Goal: Task Accomplishment & Management: Manage account settings

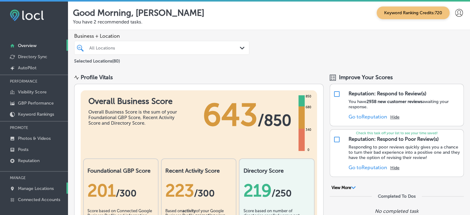
click at [38, 184] on link "Manage Locations" at bounding box center [34, 187] width 68 height 11
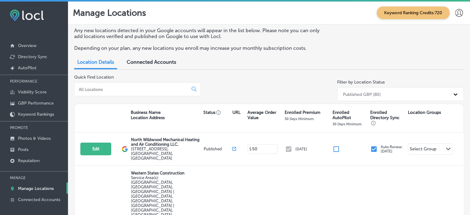
click at [133, 85] on div at bounding box center [137, 89] width 127 height 14
click at [137, 91] on div at bounding box center [137, 89] width 127 height 14
click at [137, 91] on input at bounding box center [132, 90] width 109 height 6
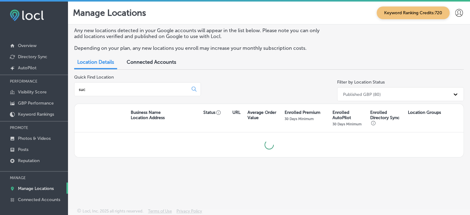
type input "suce"
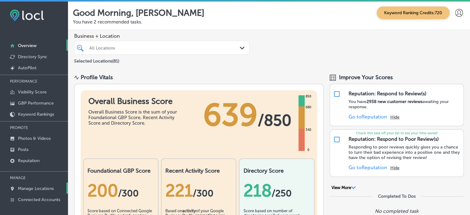
click at [39, 193] on link "Manage Locations" at bounding box center [34, 187] width 68 height 11
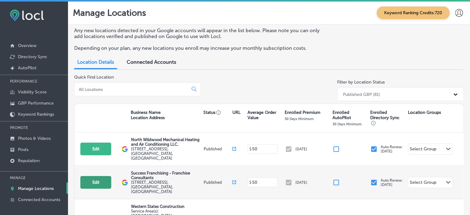
click at [89, 176] on button "Edit" at bounding box center [95, 182] width 31 height 13
select select "US"
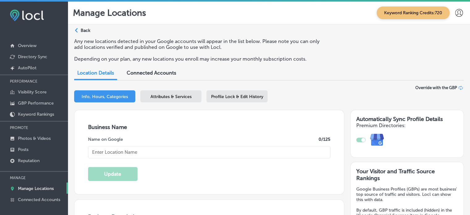
type textarea "With over 20 years of experience, Success Franchising is your partner in achiev…"
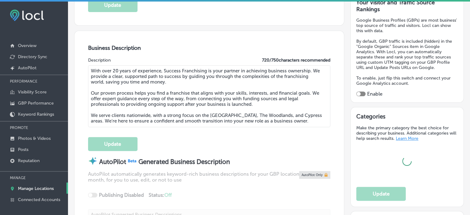
type input "11301 Huffmeister Road"
type input "Houston"
type input "77065"
type input "US"
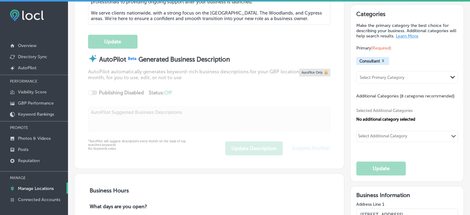
type input "http://www.successfranchising.com/contact-us/"
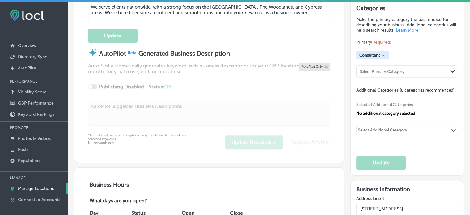
type input "Success Franchising - Franchise Consultants"
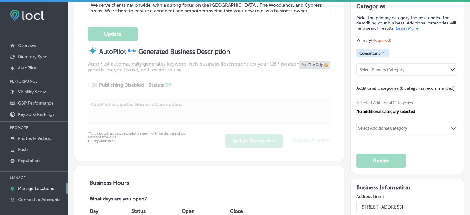
type input "+1 281 782 3564"
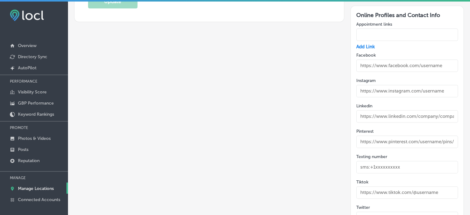
scroll to position [838, 0]
click at [381, 31] on input "text" at bounding box center [408, 34] width 102 height 12
paste input "https://meetings.hubspot.com/aleigh"
type input "https://meetings.hubspot.com/aleigh"
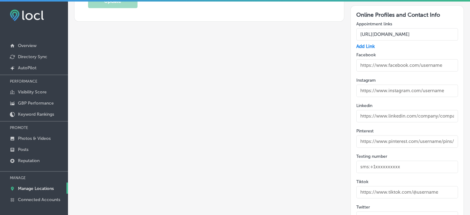
click at [357, 29] on input "https://meetings.hubspot.com/aleigh" at bounding box center [408, 34] width 102 height 12
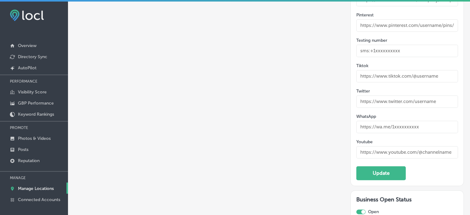
scroll to position [964, 0]
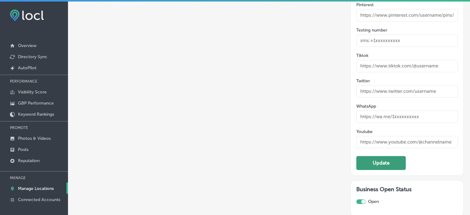
click at [378, 158] on button "Update" at bounding box center [381, 163] width 49 height 14
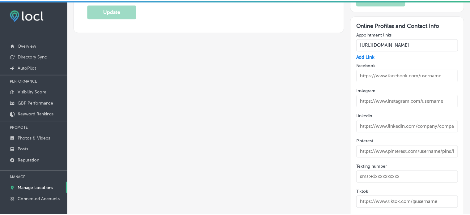
scroll to position [830, 0]
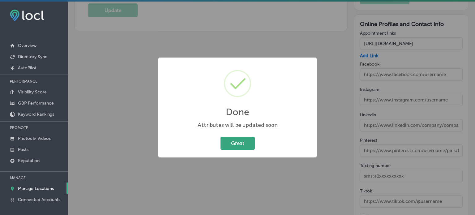
click at [246, 143] on button "Great" at bounding box center [237, 143] width 34 height 13
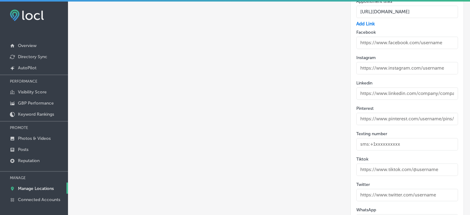
scroll to position [808, 0]
